Goal: Task Accomplishment & Management: Manage account settings

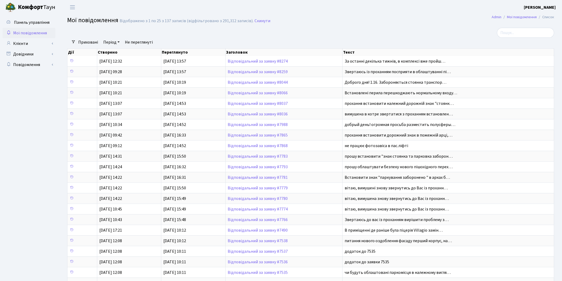
select select "25"
click at [29, 42] on link "Клієнти" at bounding box center [29, 43] width 53 height 11
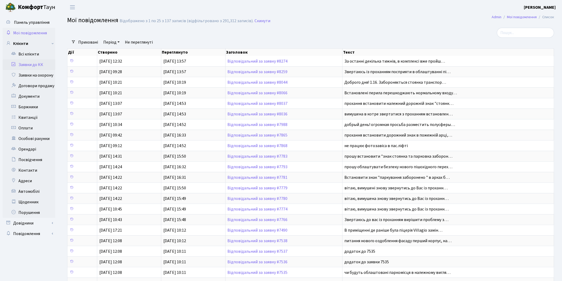
click at [30, 67] on link "Заявки до КК" at bounding box center [29, 64] width 53 height 11
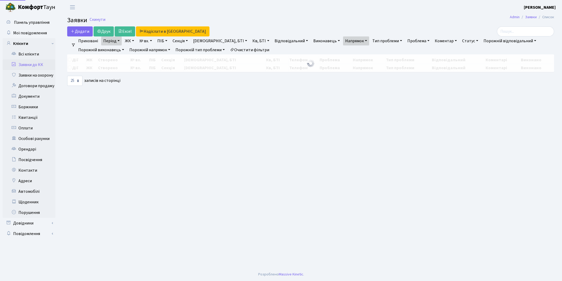
select select "25"
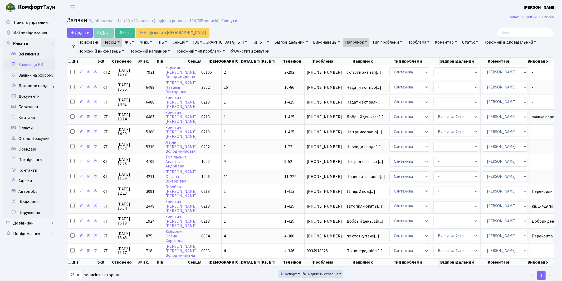
click at [343, 42] on link "Напрямок" at bounding box center [356, 42] width 26 height 9
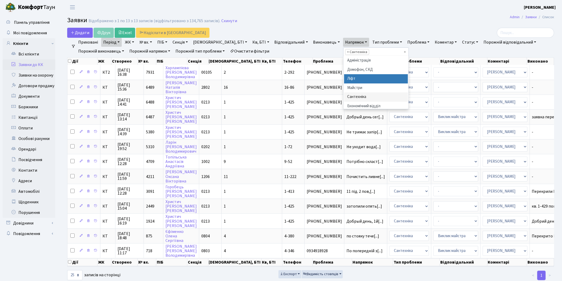
click at [344, 80] on li "Ліфт" at bounding box center [376, 78] width 64 height 9
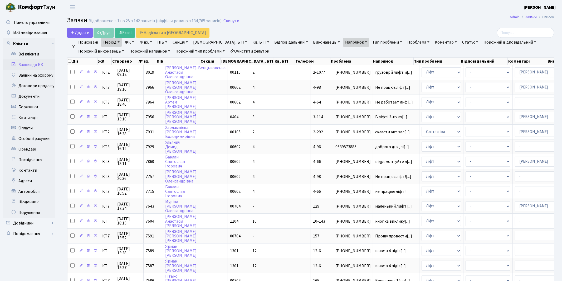
click at [460, 41] on link "Статус" at bounding box center [470, 42] width 20 height 9
click at [461, 75] on link "Не виконано" at bounding box center [482, 74] width 42 height 8
click at [341, 8] on header "Комфорт Таун Якін І. Мій обліковий запис Вийти" at bounding box center [281, 7] width 562 height 15
